Goal: Information Seeking & Learning: Find specific fact

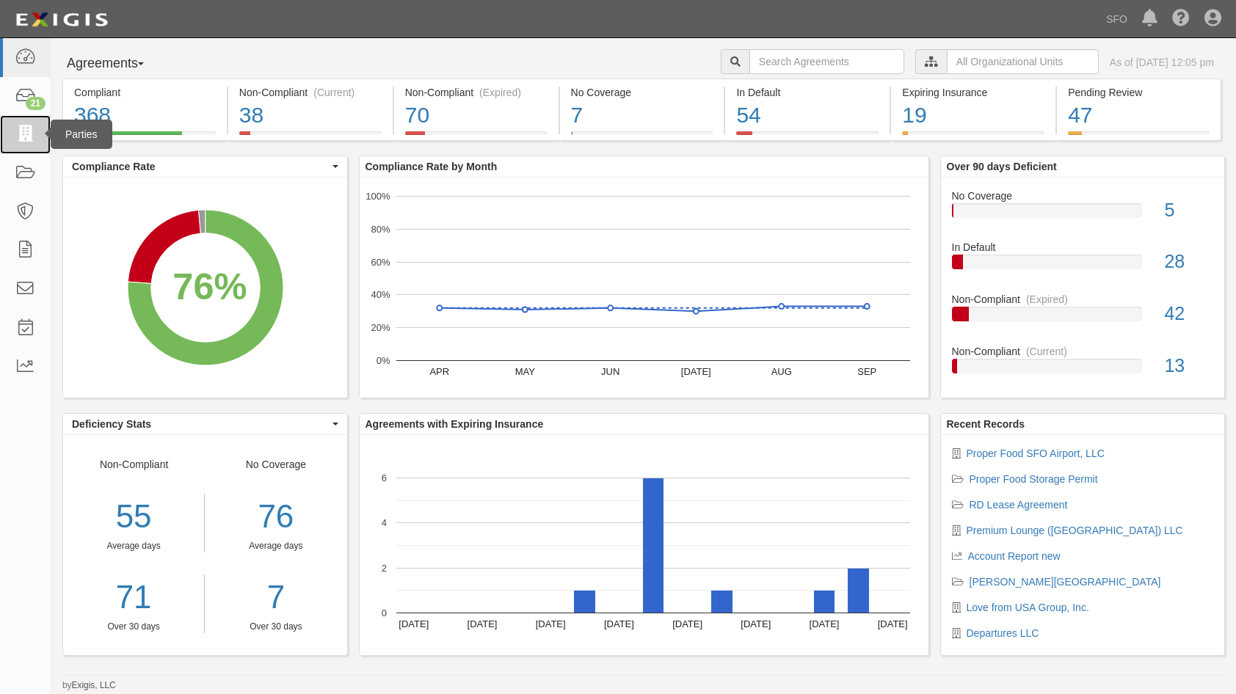
click at [44, 128] on link at bounding box center [25, 134] width 51 height 39
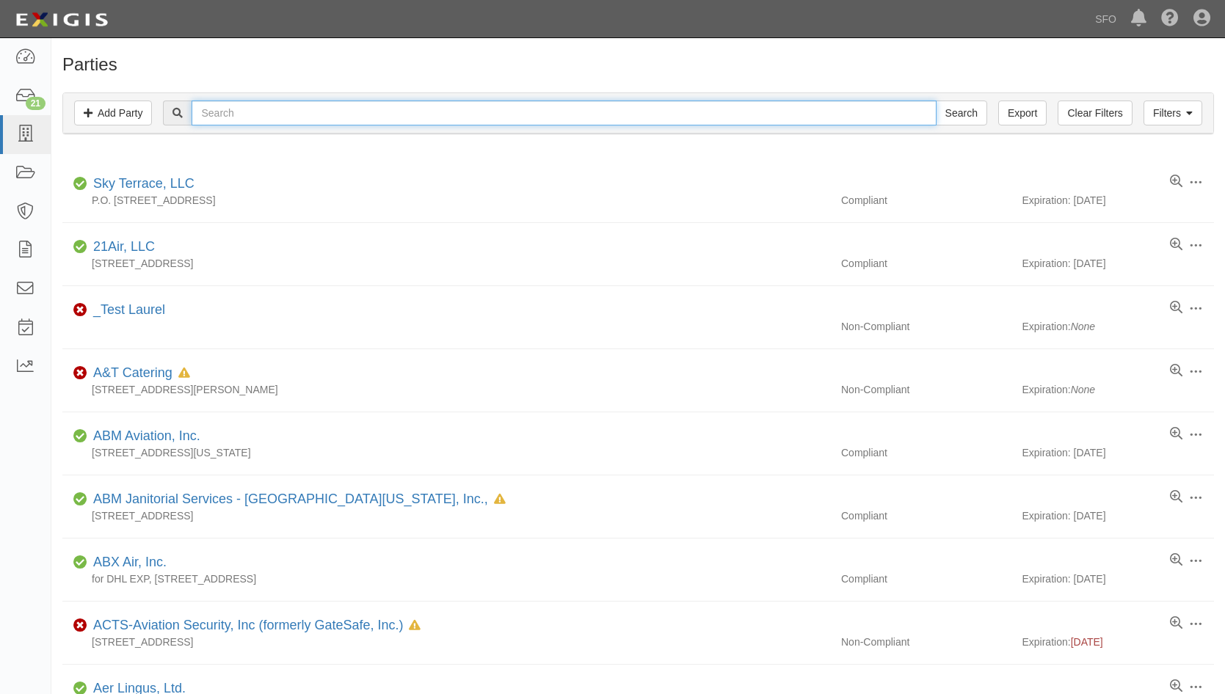
click at [227, 124] on input "text" at bounding box center [564, 113] width 744 height 25
type input "bree"
click at [936, 101] on input "Search" at bounding box center [961, 113] width 51 height 25
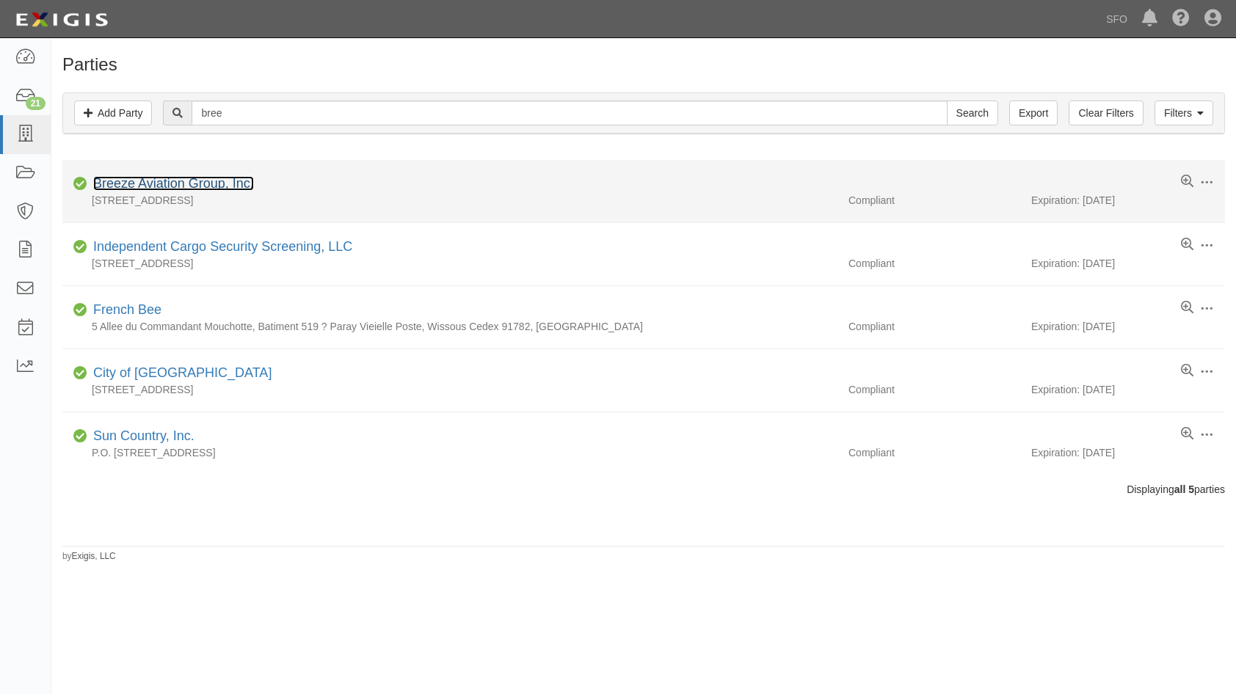
click at [145, 178] on link "Breeze Aviation Group, Inc." at bounding box center [173, 183] width 161 height 15
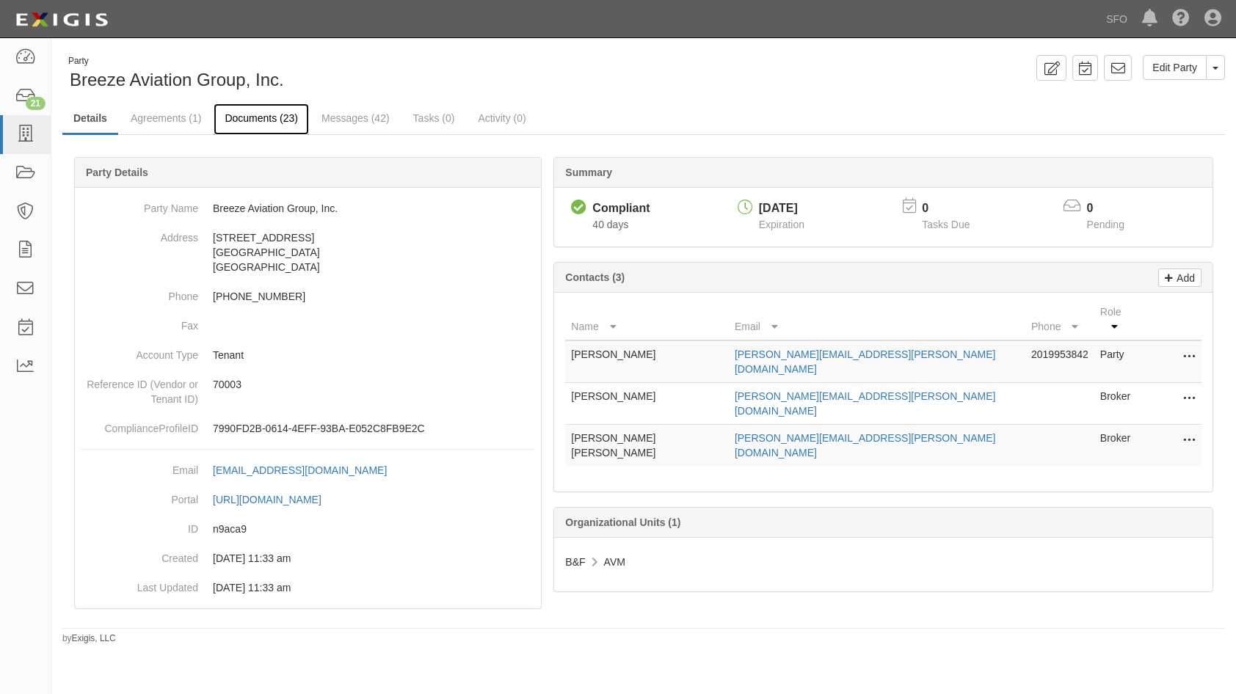
click at [297, 121] on link "Documents (23)" at bounding box center [261, 120] width 95 height 32
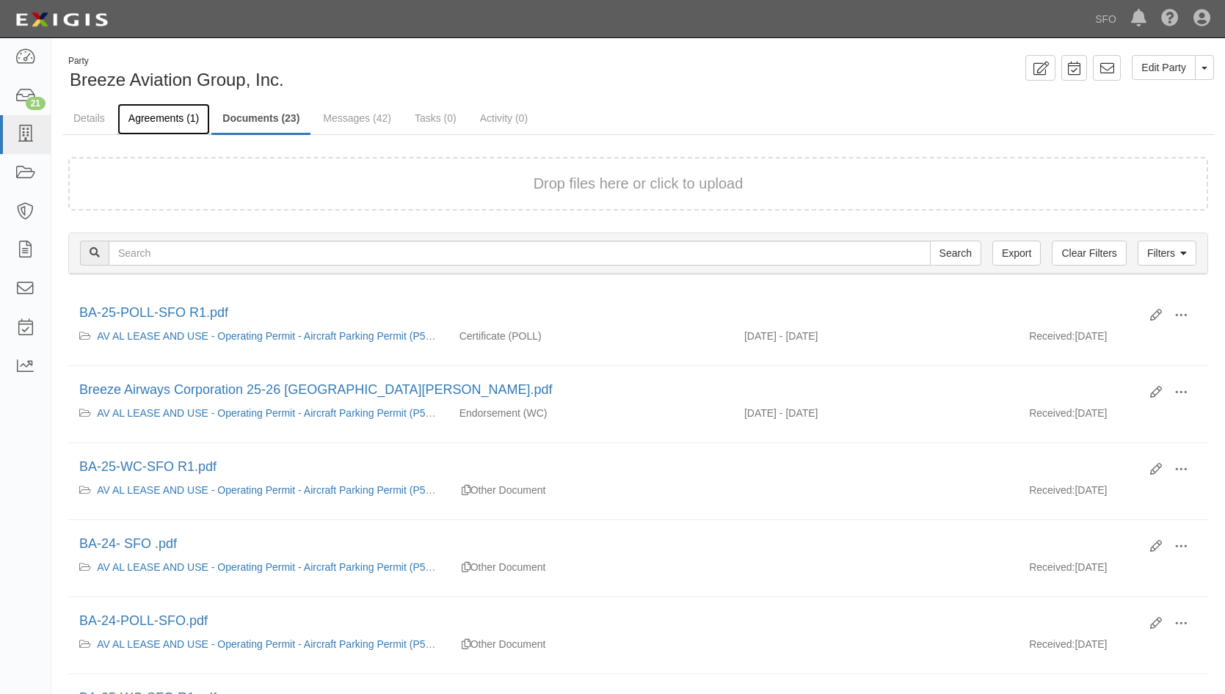
click at [168, 121] on link "Agreements (1)" at bounding box center [163, 120] width 92 height 32
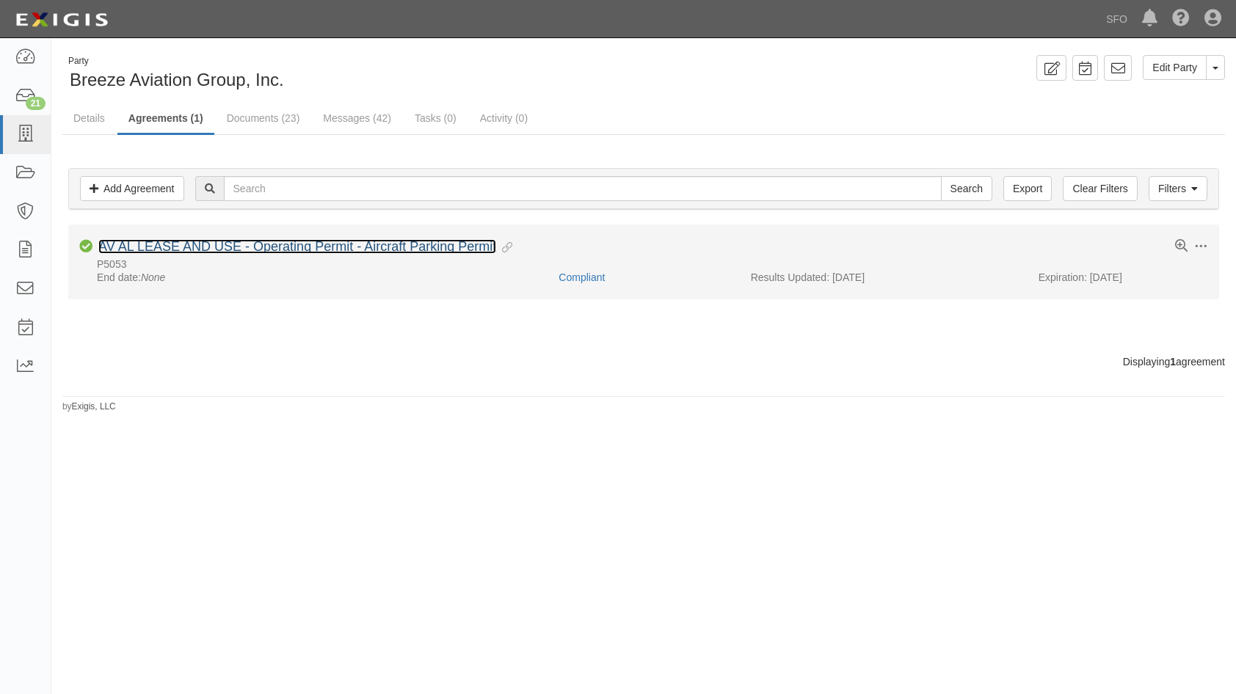
click at [167, 249] on link "AV AL LEASE AND USE - Operating Permit - Aircraft Parking Permit" at bounding box center [297, 246] width 398 height 15
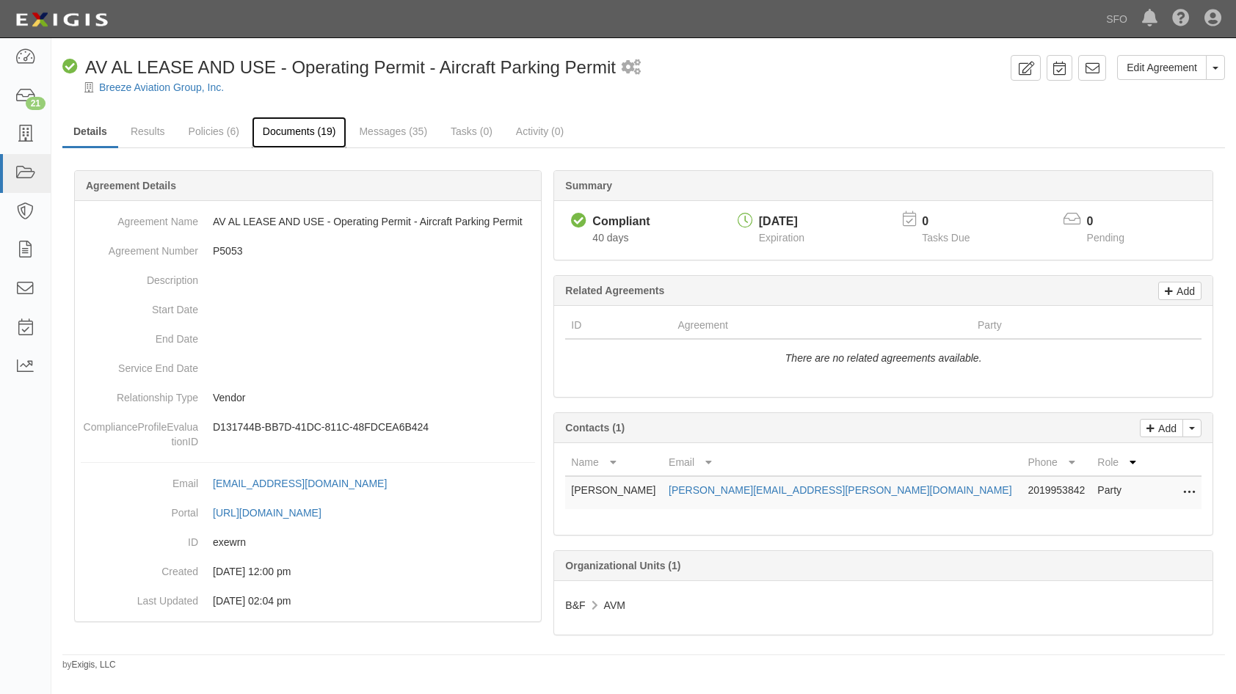
click at [291, 133] on link "Documents (19)" at bounding box center [299, 133] width 95 height 32
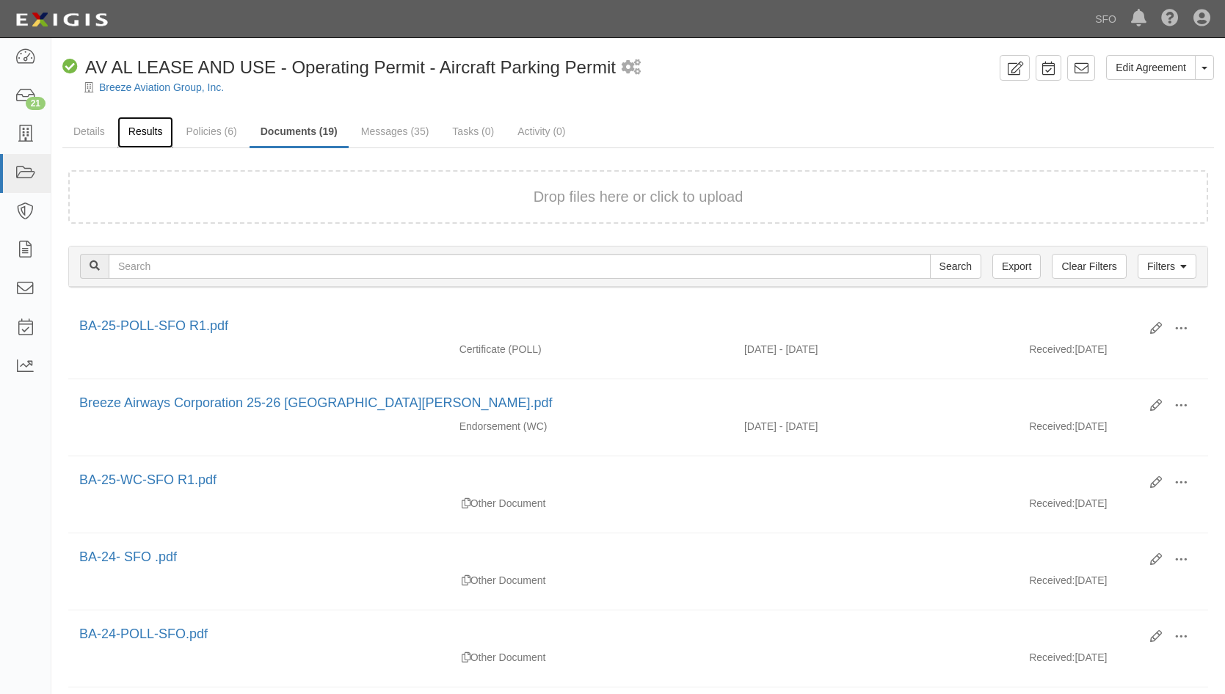
click at [158, 131] on link "Results" at bounding box center [145, 133] width 57 height 32
click at [228, 136] on link "Policies (6)" at bounding box center [211, 133] width 73 height 32
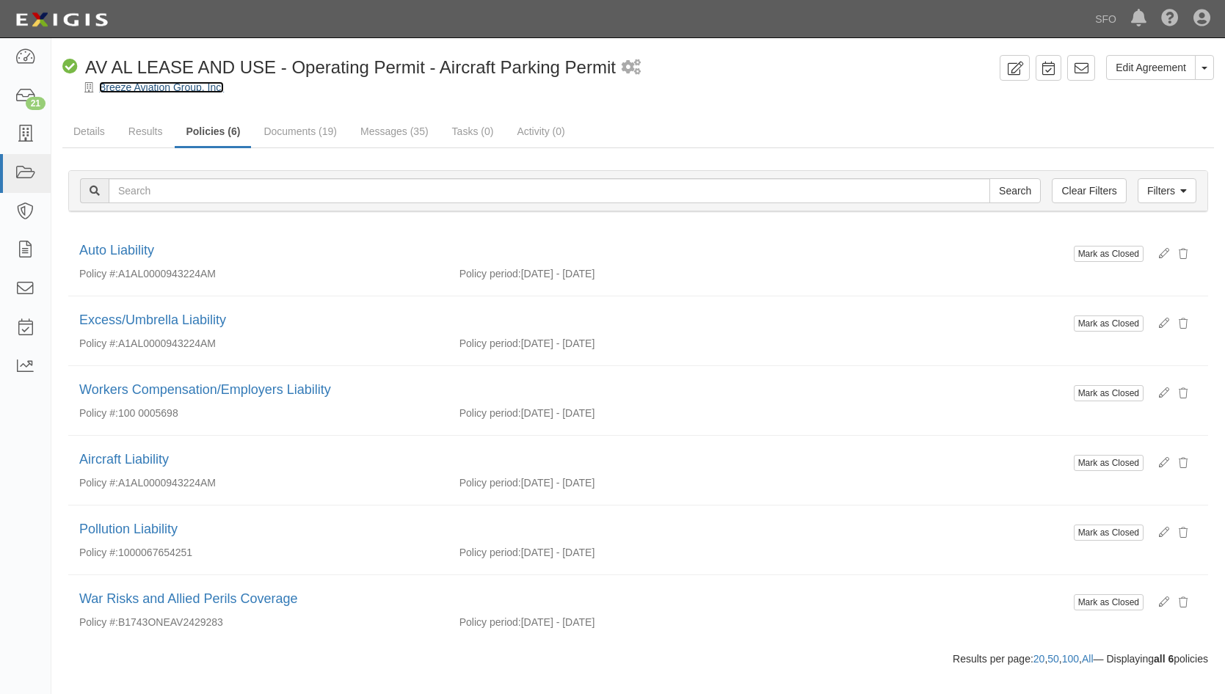
click at [164, 88] on link "Breeze Aviation Group, Inc." at bounding box center [161, 87] width 125 height 12
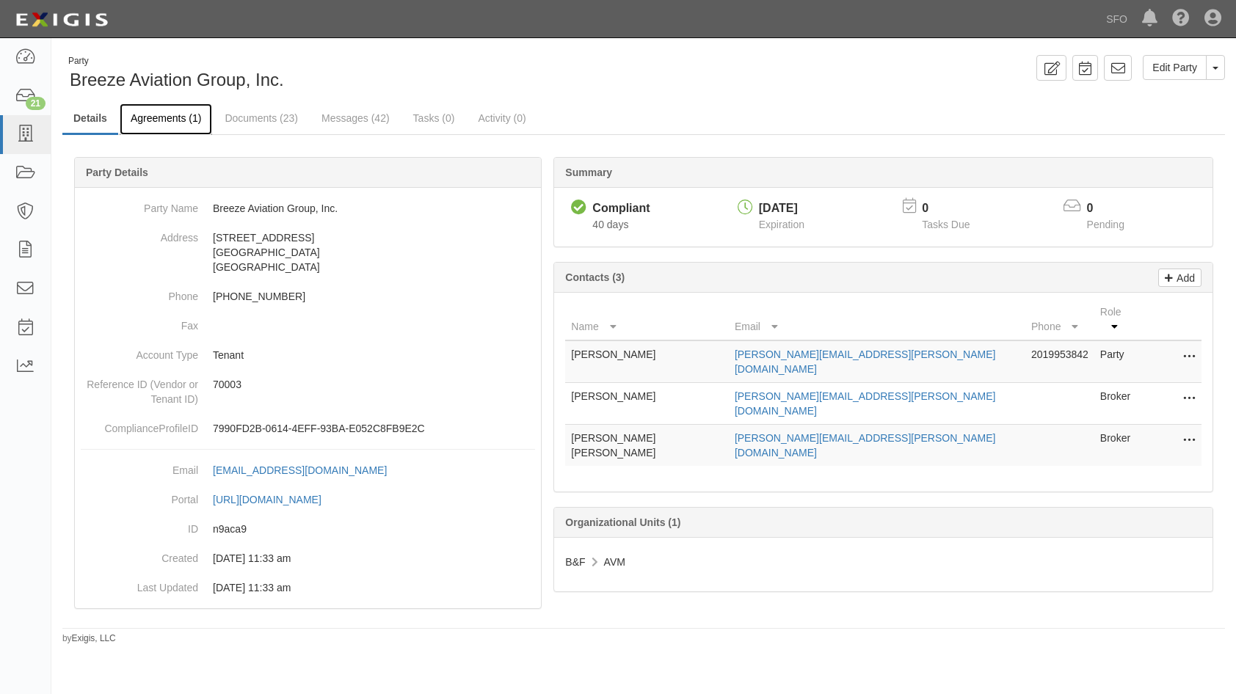
click at [178, 128] on link "Agreements (1)" at bounding box center [166, 120] width 92 height 32
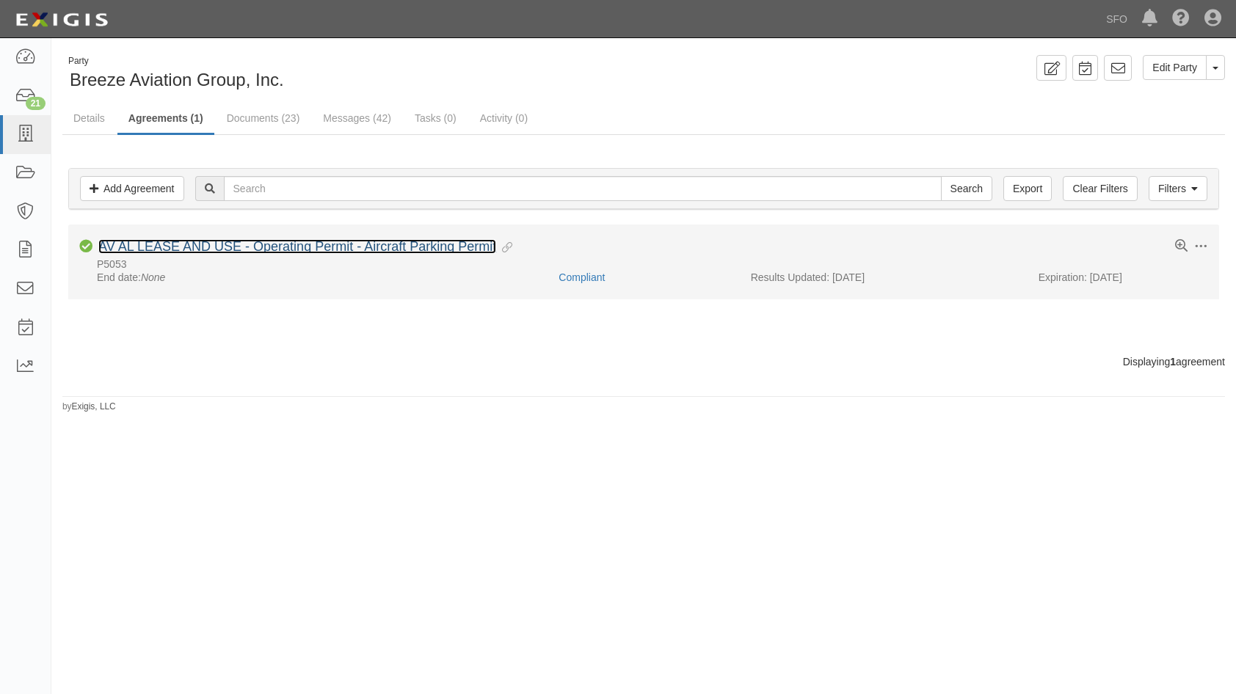
click at [166, 249] on link "AV AL LEASE AND USE - Operating Permit - Aircraft Parking Permit" at bounding box center [297, 246] width 398 height 15
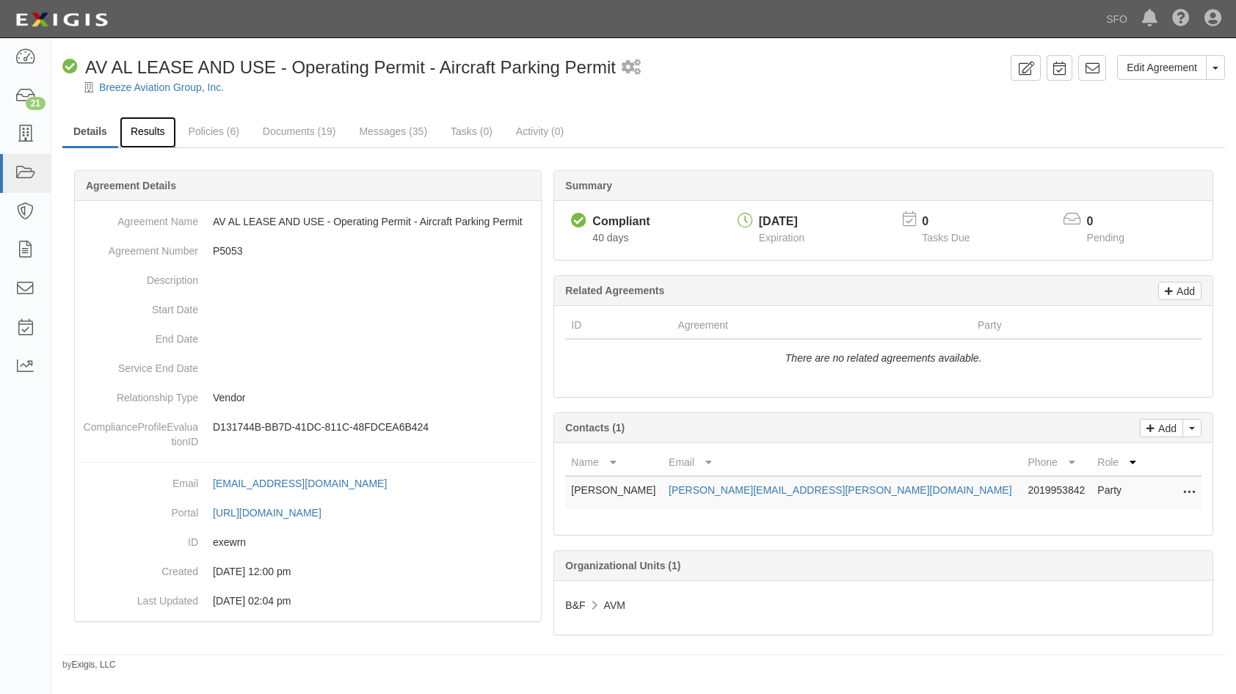
click at [155, 125] on link "Results" at bounding box center [148, 133] width 57 height 32
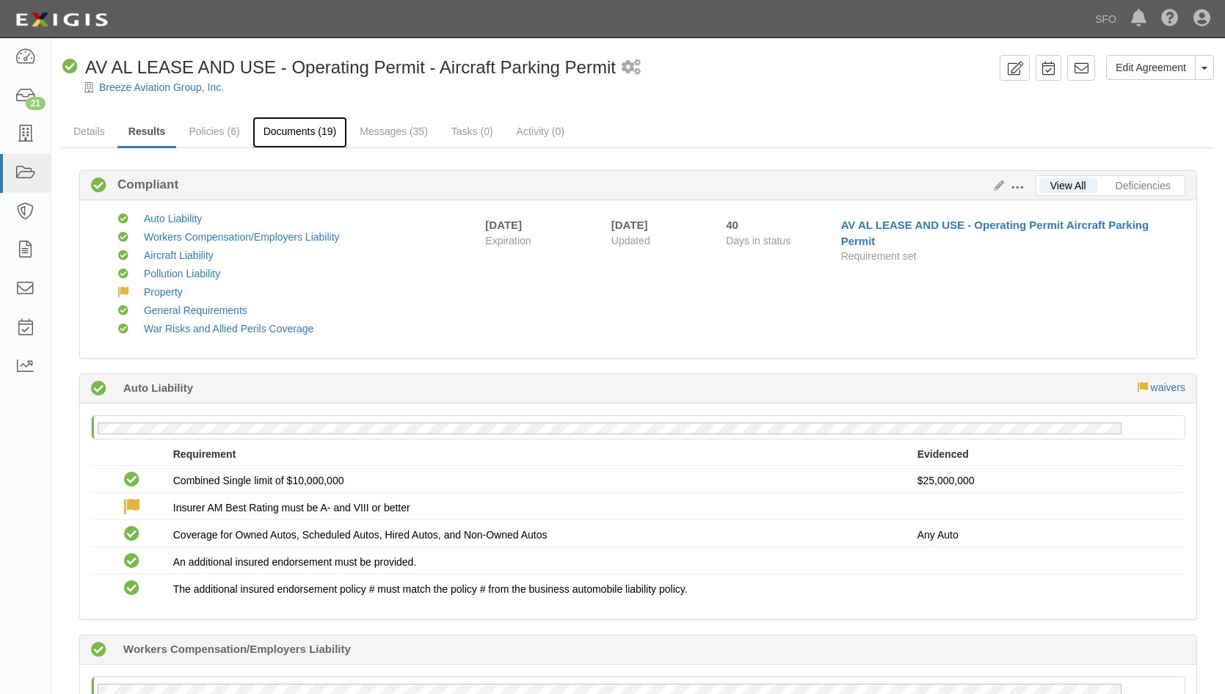
click at [318, 138] on link "Documents (19)" at bounding box center [300, 133] width 95 height 32
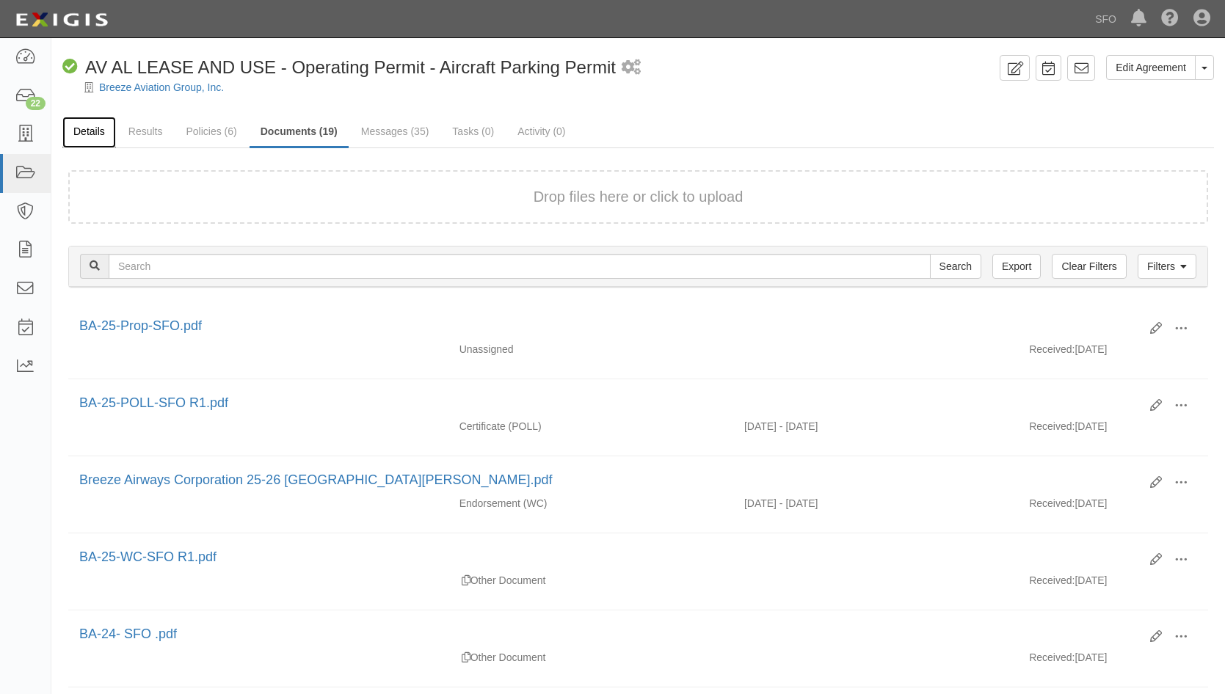
click at [93, 134] on link "Details" at bounding box center [89, 133] width 54 height 32
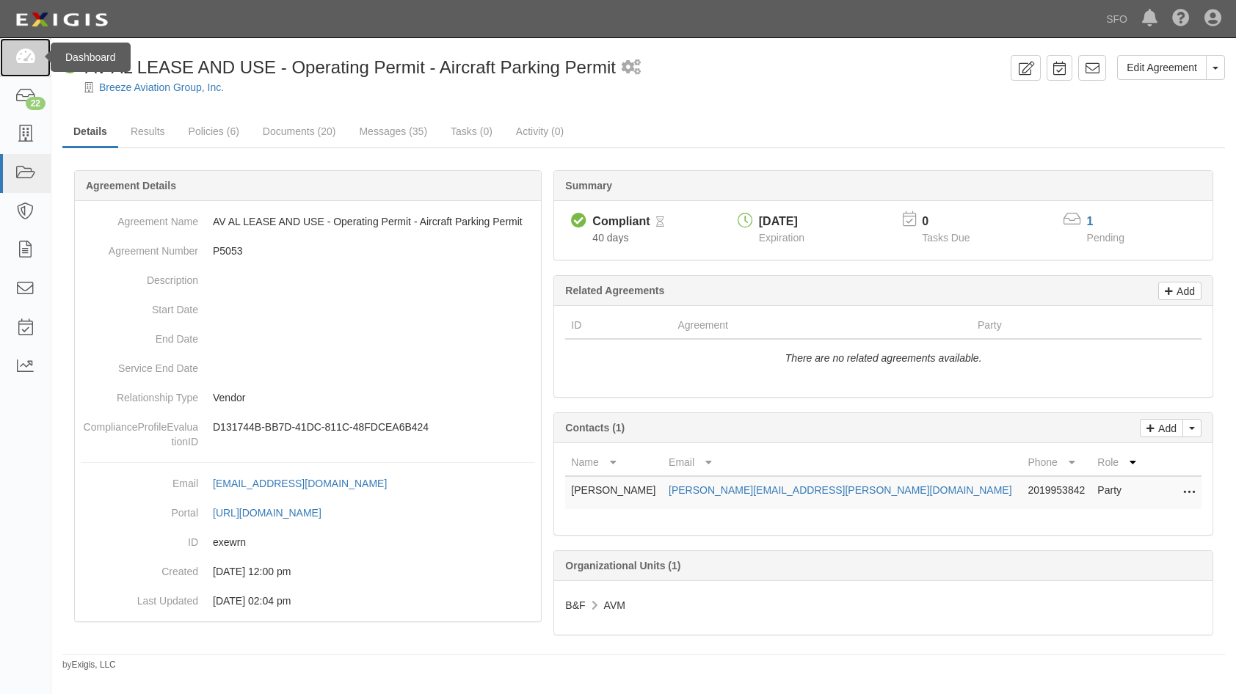
click at [46, 68] on link at bounding box center [25, 57] width 51 height 39
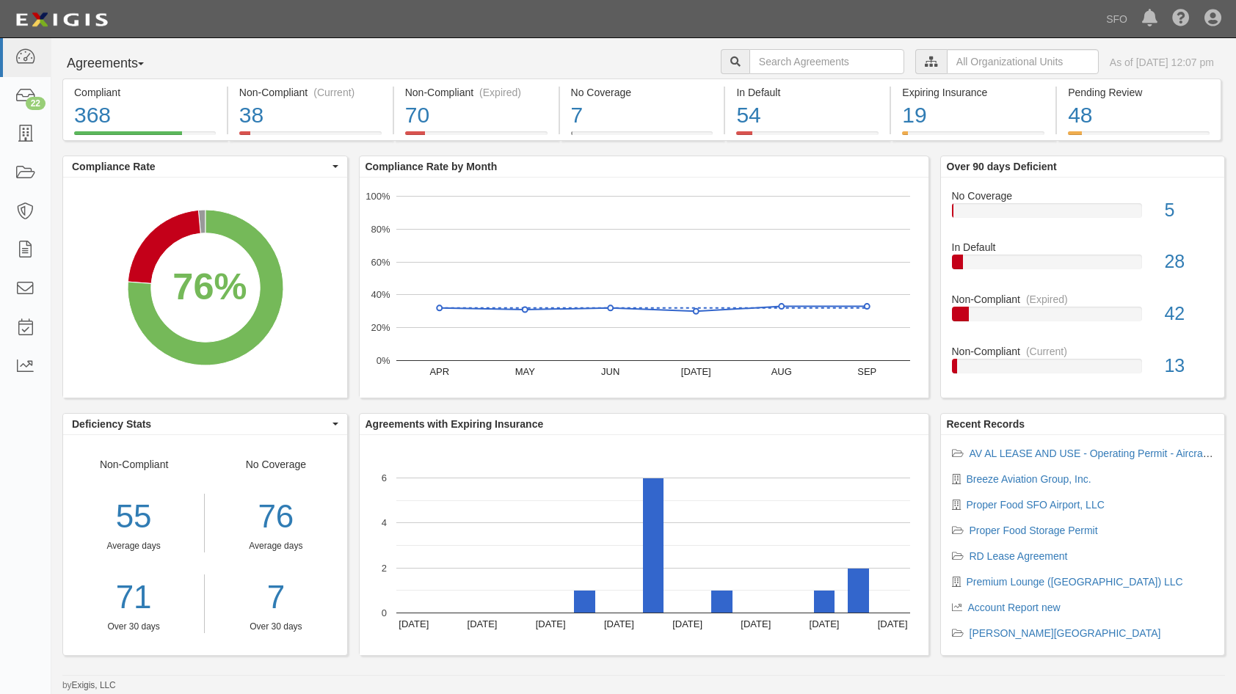
click at [118, 62] on button "Agreements" at bounding box center [117, 63] width 110 height 29
click at [109, 87] on link "Parties" at bounding box center [121, 93] width 116 height 19
click at [121, 65] on button "Agreements" at bounding box center [117, 63] width 110 height 29
click at [121, 95] on link "Parties" at bounding box center [121, 93] width 116 height 19
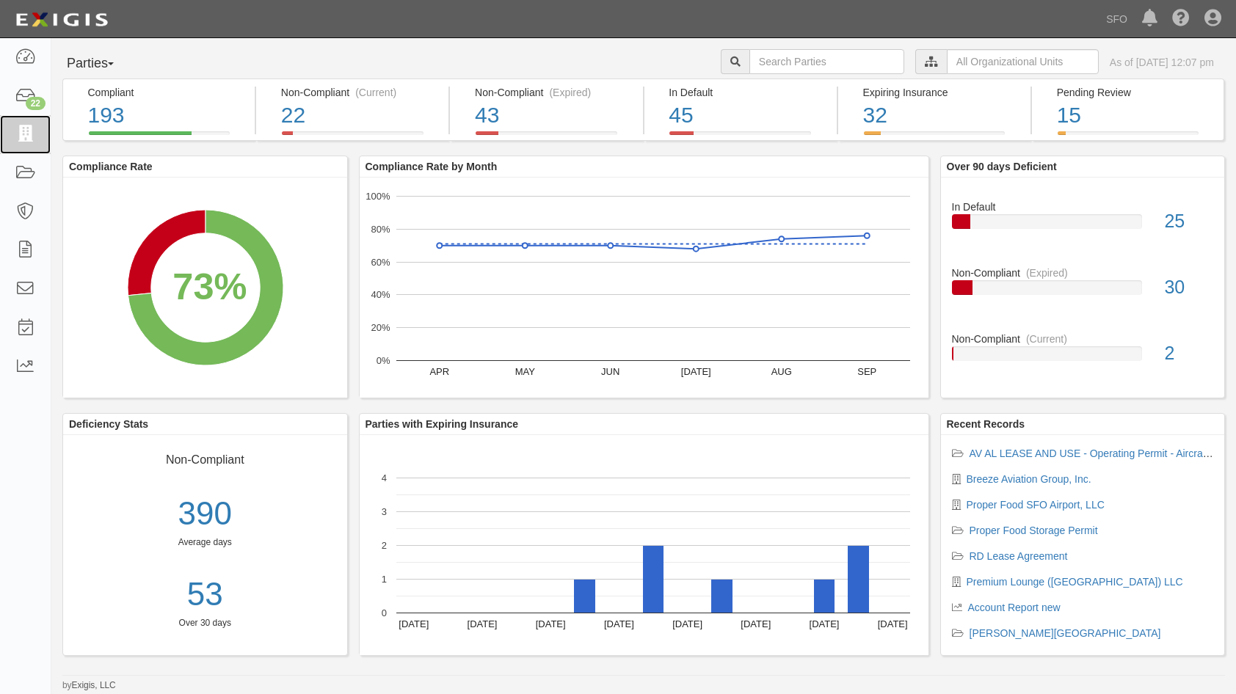
click at [27, 143] on icon at bounding box center [25, 134] width 21 height 17
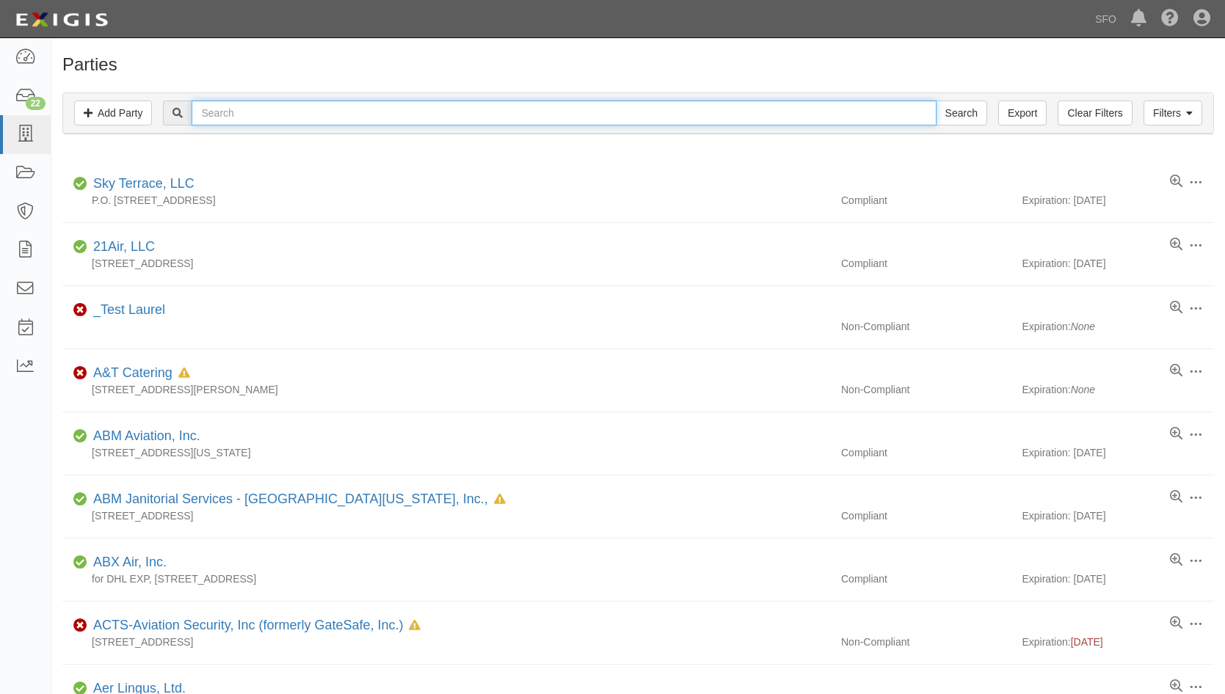
click at [473, 112] on input "text" at bounding box center [564, 113] width 744 height 25
type input "sime"
click at [936, 101] on input "Search" at bounding box center [961, 113] width 51 height 25
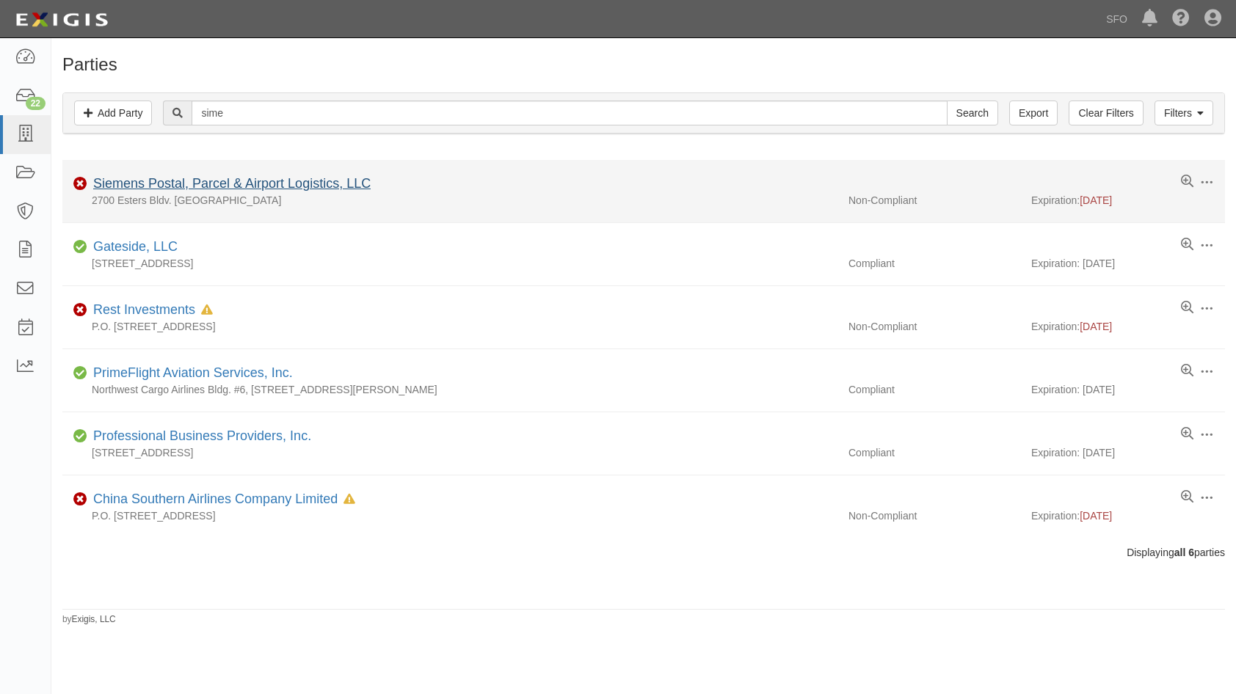
click at [335, 198] on div "2700 Esters Bldv. [GEOGRAPHIC_DATA]" at bounding box center [449, 200] width 775 height 15
click at [335, 187] on link "Siemens Postal, Parcel & Airport Logistics, LLC" at bounding box center [231, 183] width 277 height 15
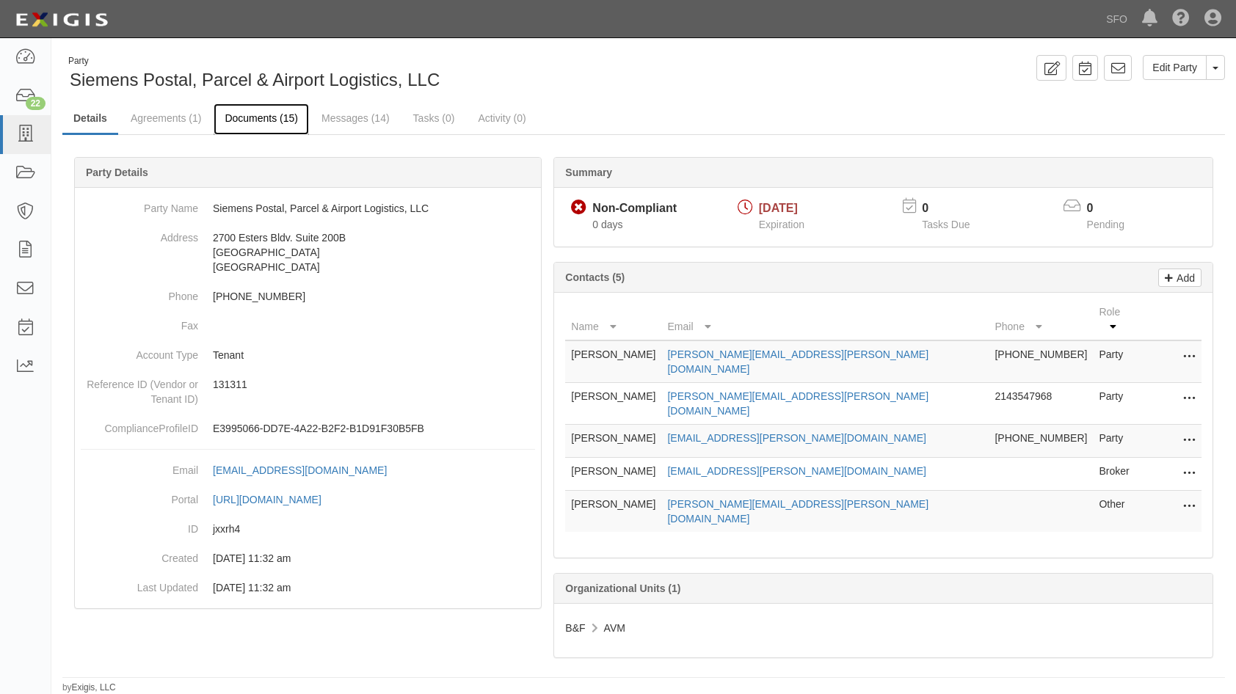
click at [285, 122] on link "Documents (15)" at bounding box center [261, 120] width 95 height 32
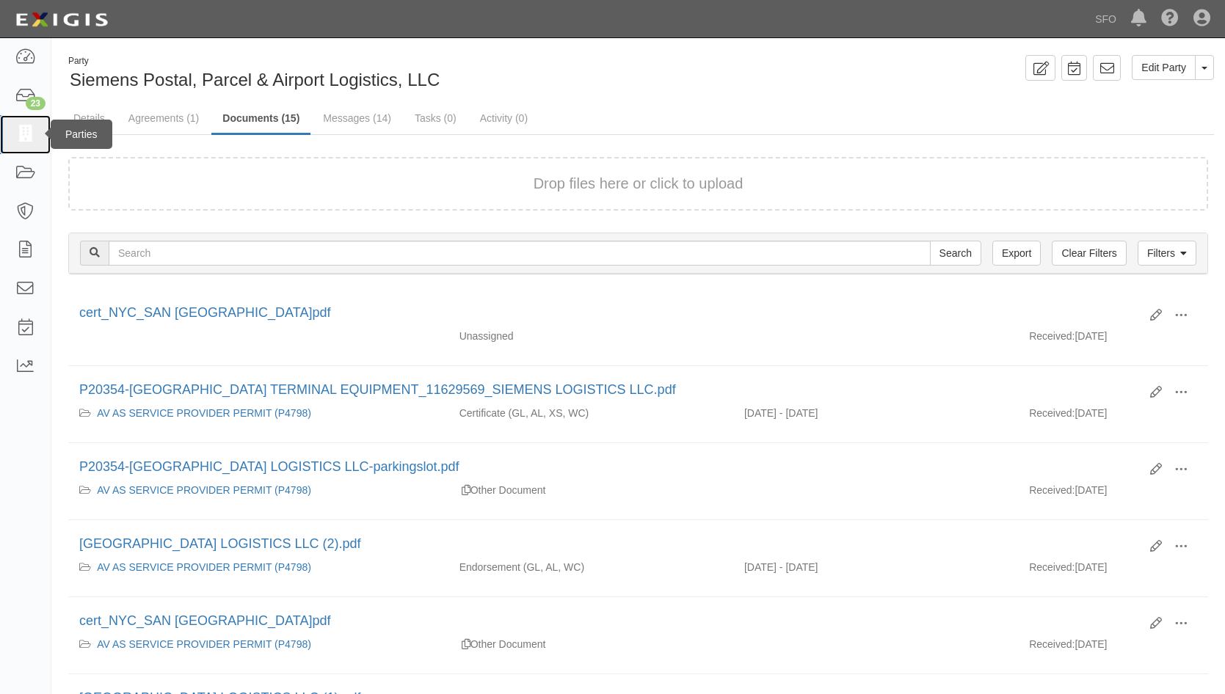
click at [40, 148] on link at bounding box center [25, 134] width 51 height 39
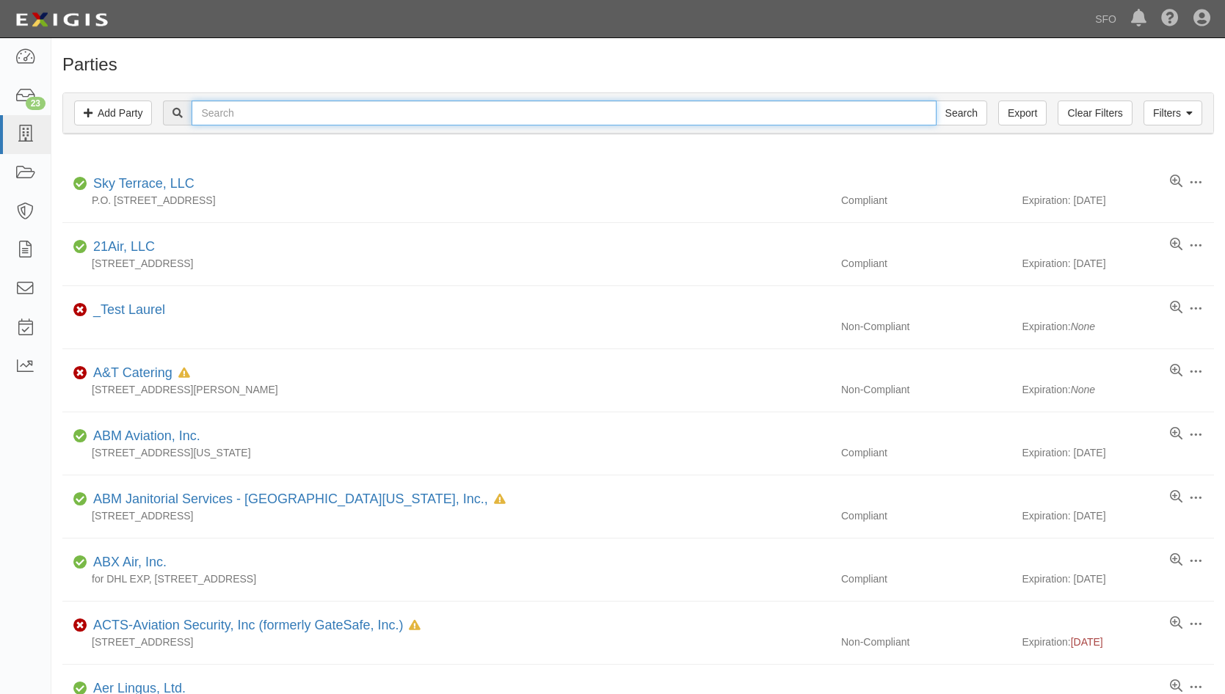
click at [277, 125] on input "text" at bounding box center [564, 113] width 744 height 25
type input "sie"
click at [936, 101] on input "Search" at bounding box center [961, 113] width 51 height 25
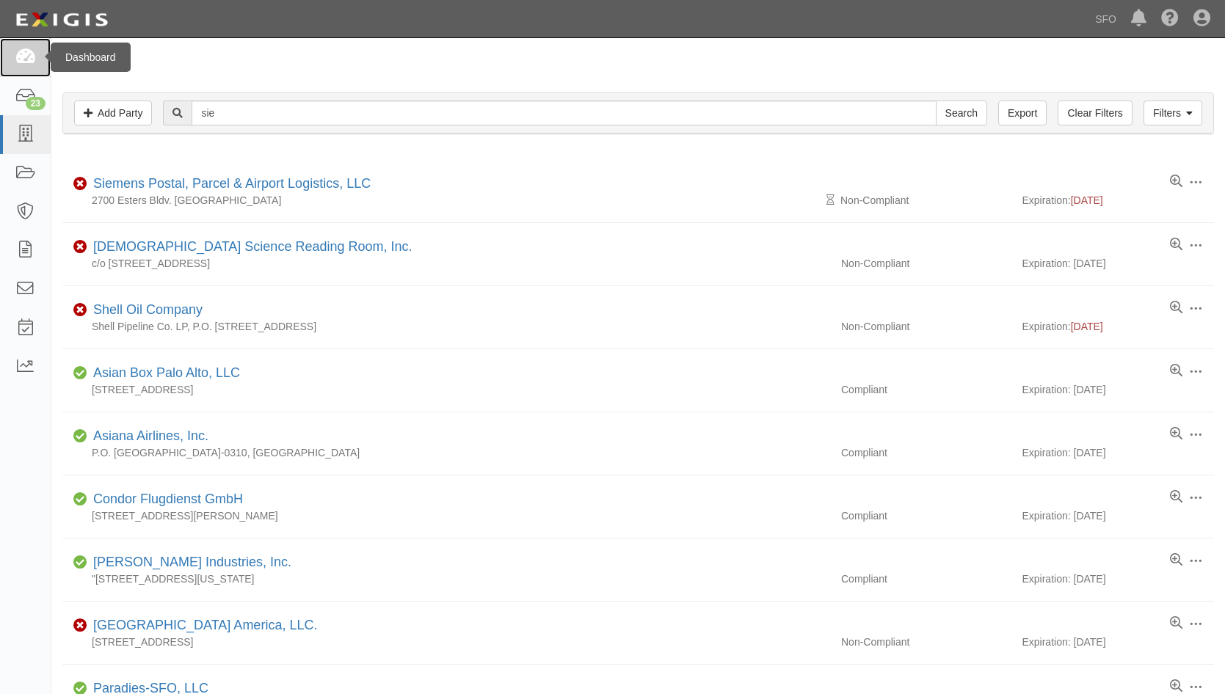
click at [32, 59] on icon at bounding box center [25, 57] width 21 height 17
